Goal: Find contact information: Find contact information

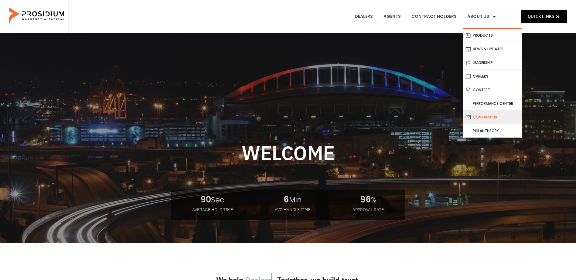
click at [483, 117] on link "Contact Us" at bounding box center [491, 117] width 59 height 13
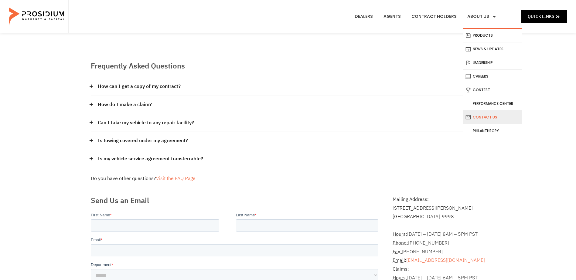
click at [484, 117] on link "Contact Us" at bounding box center [491, 117] width 59 height 13
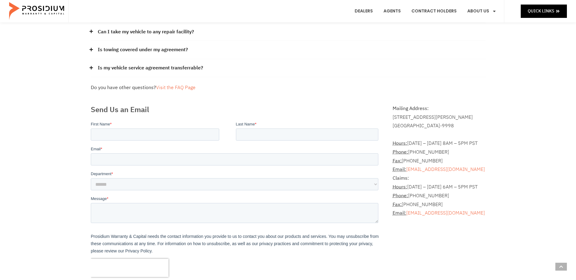
scroll to position [121, 0]
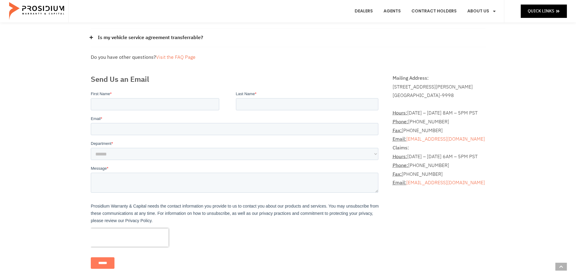
click at [59, 193] on div "Frequently Asked Questions How can I get a copy of my contract? Please contact …" at bounding box center [288, 107] width 576 height 390
